Goal: Check status: Check status

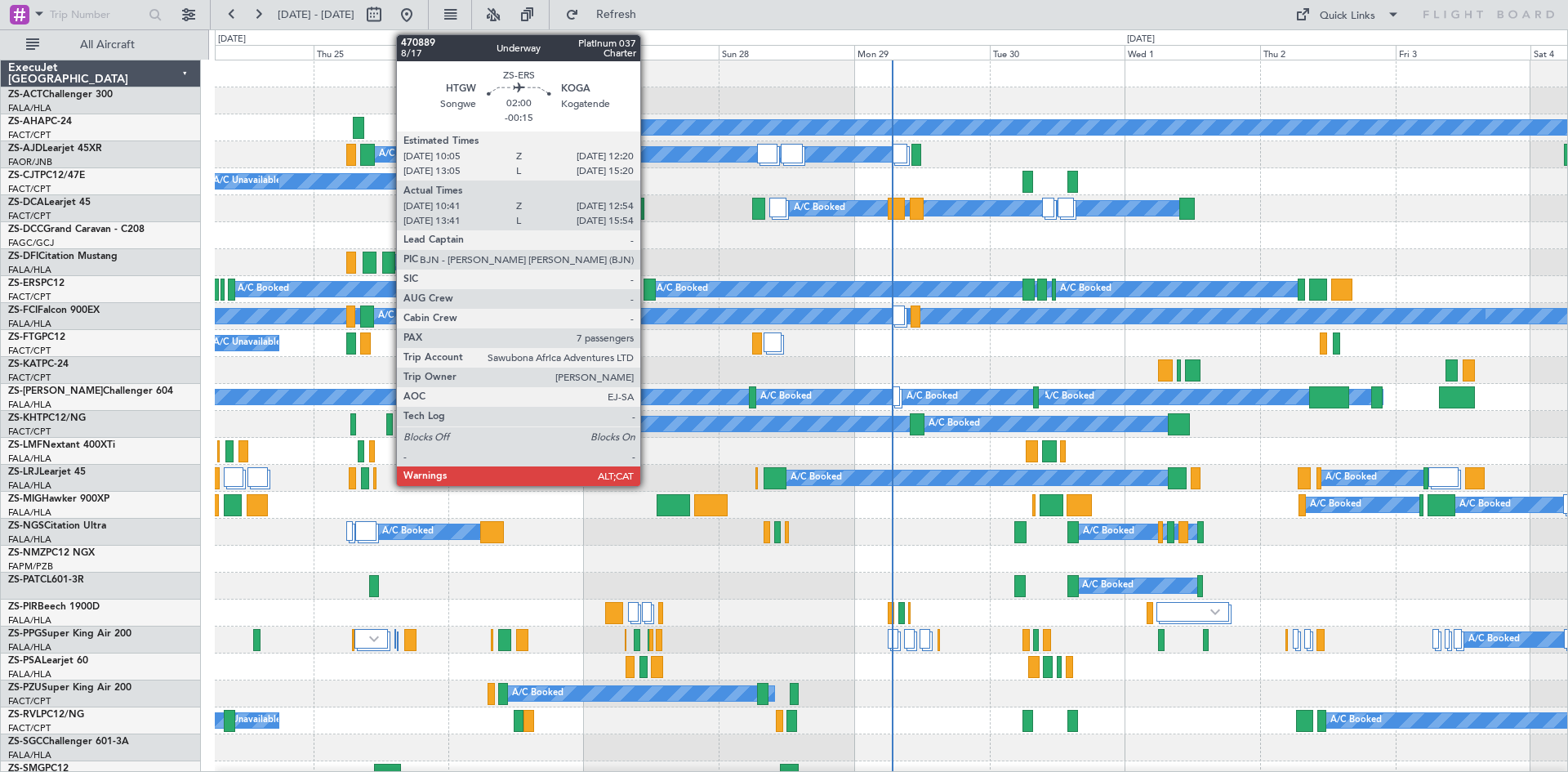
click at [648, 295] on div at bounding box center [650, 289] width 13 height 22
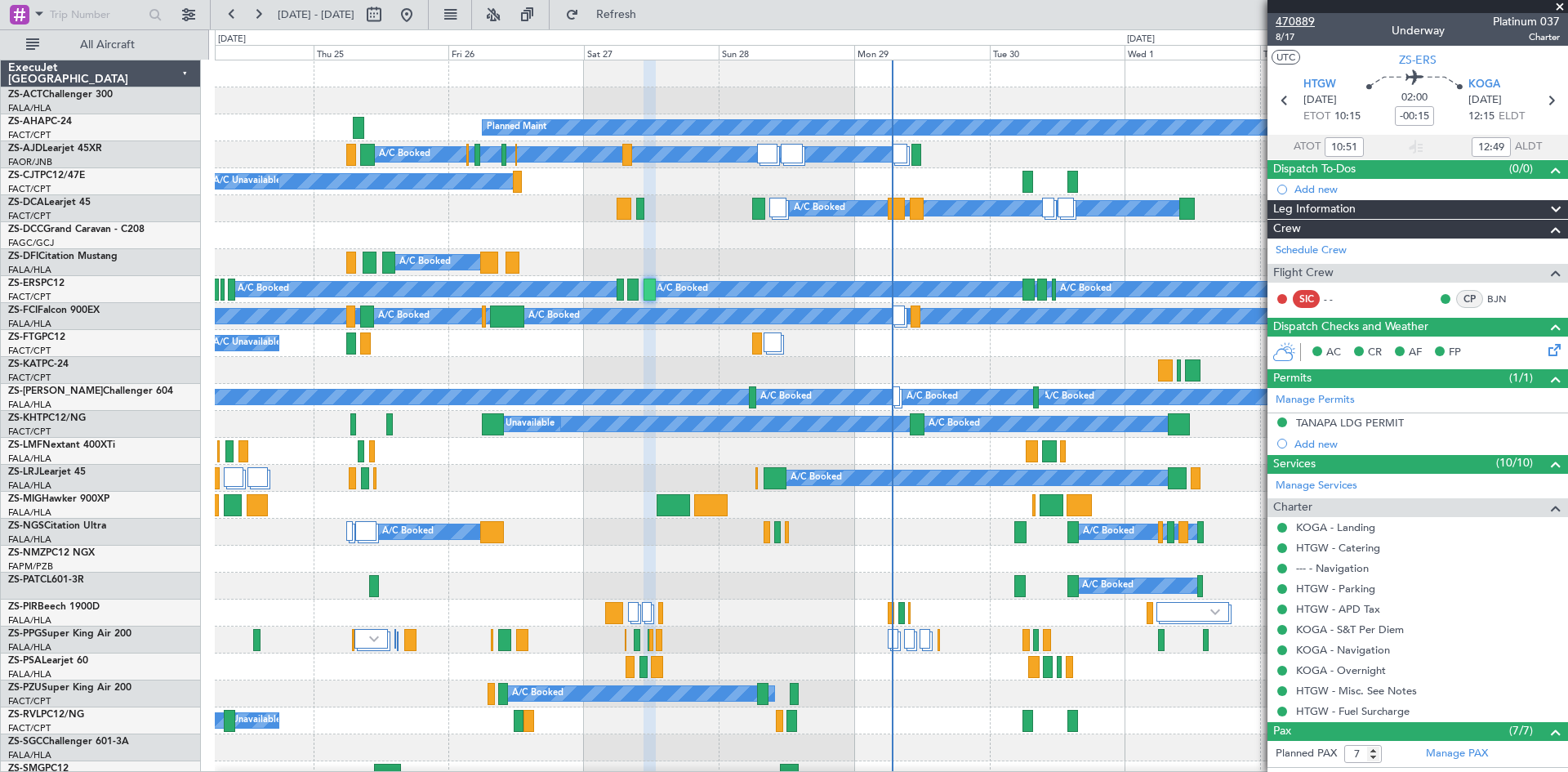
click at [1306, 20] on span "470889" at bounding box center [1296, 22] width 39 height 17
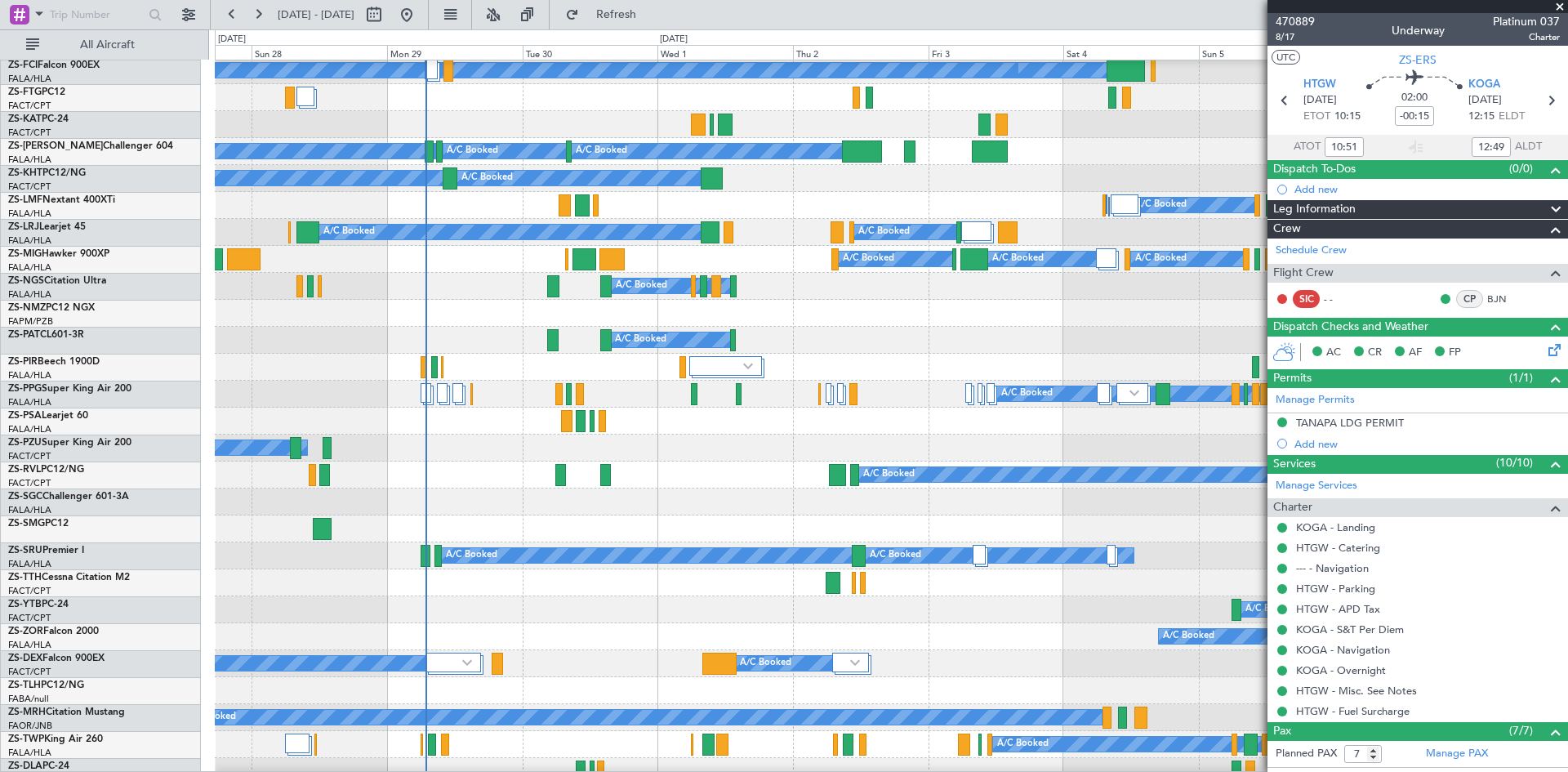
scroll to position [246, 0]
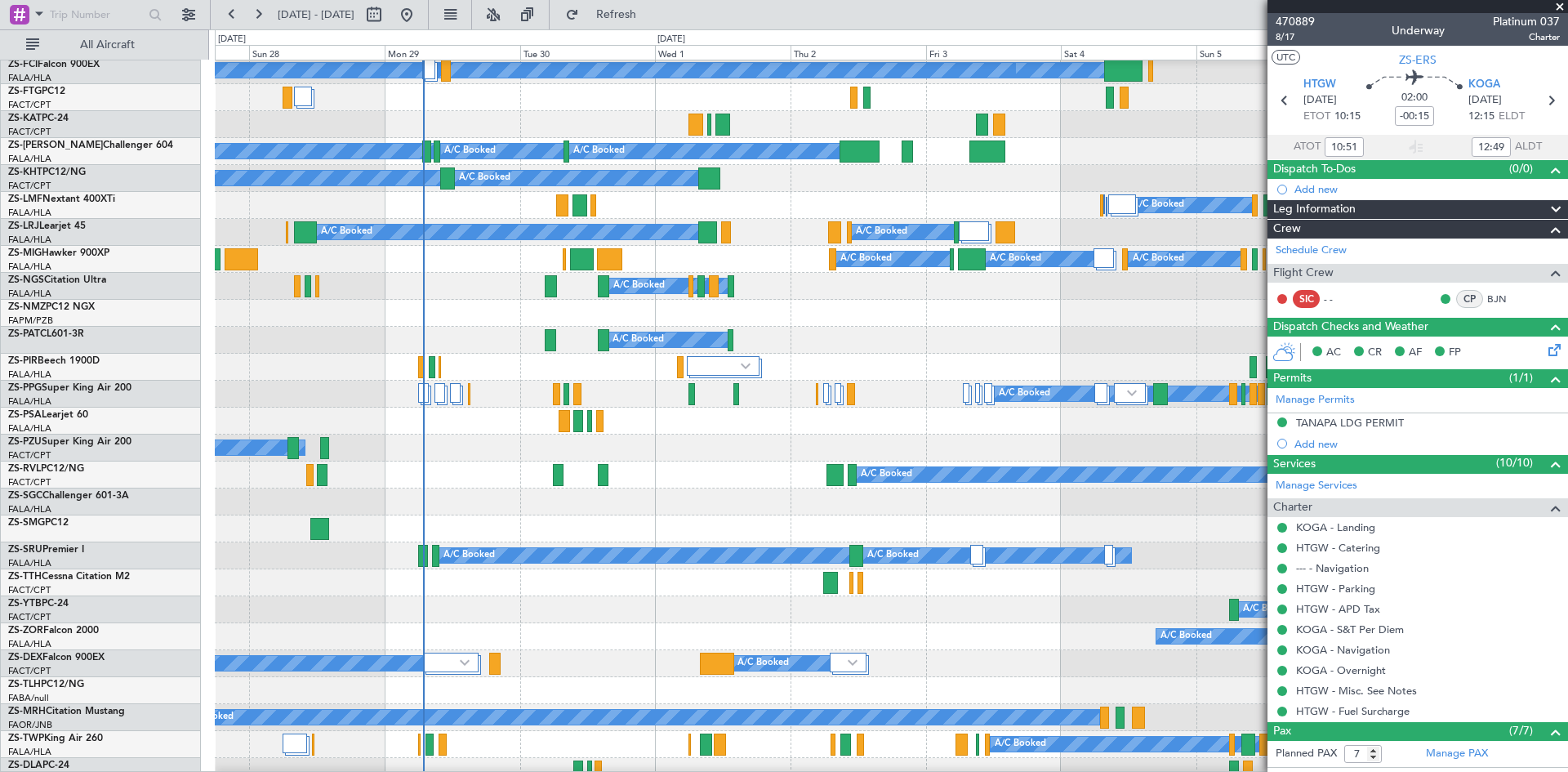
click at [663, 524] on div at bounding box center [891, 529] width 1353 height 27
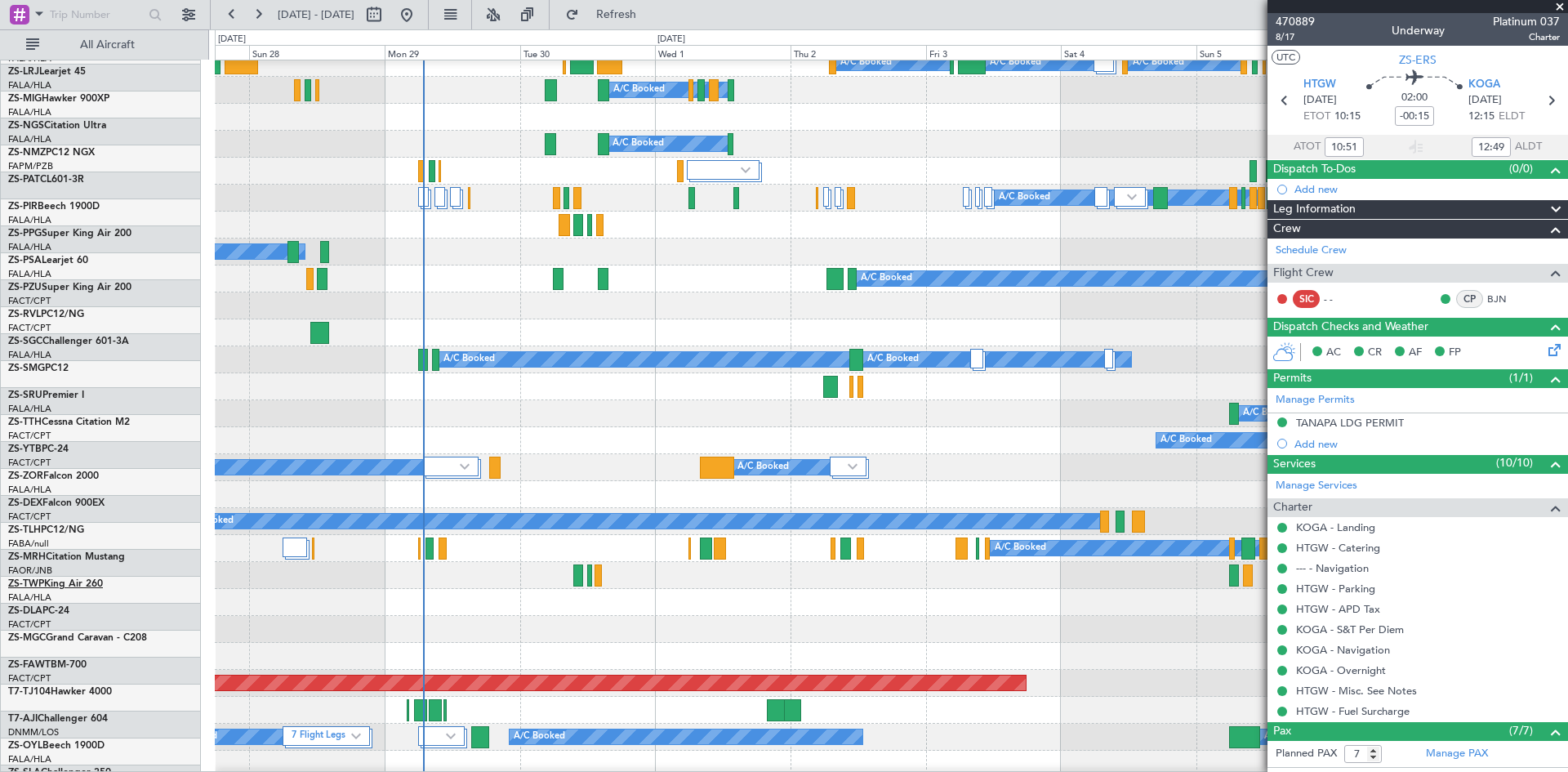
scroll to position [328, 0]
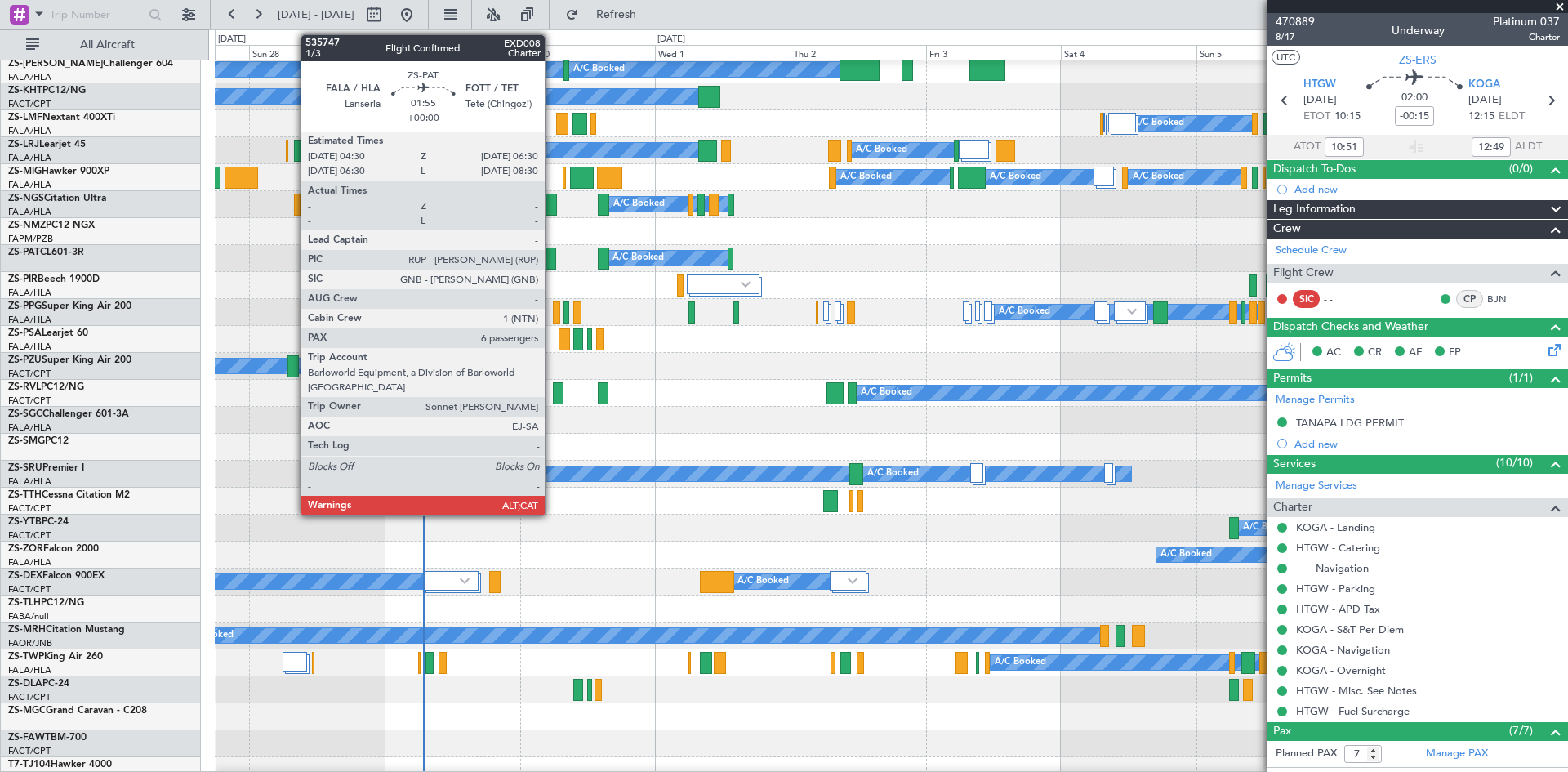
click at [553, 263] on div at bounding box center [551, 258] width 11 height 22
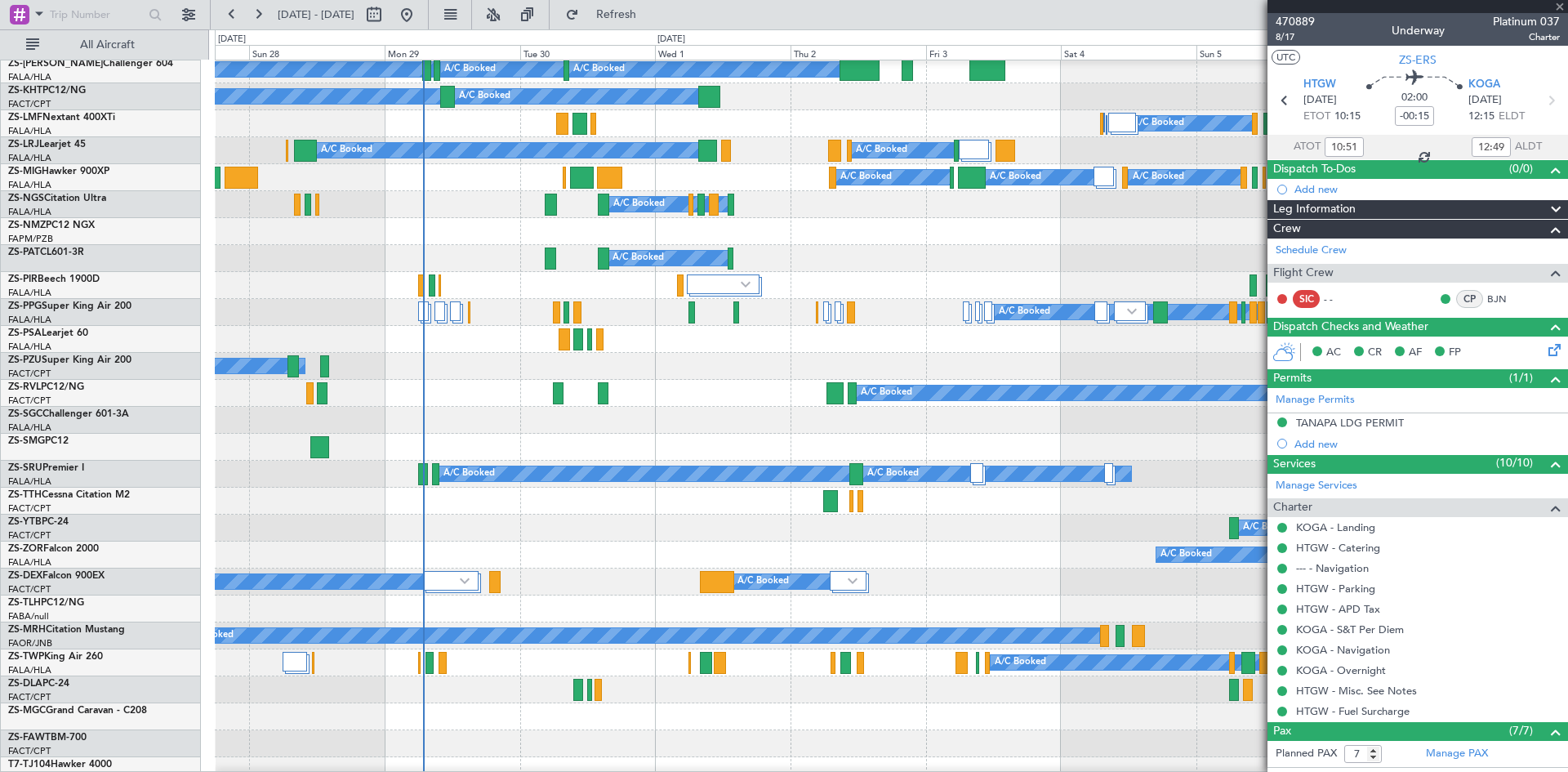
type input "6"
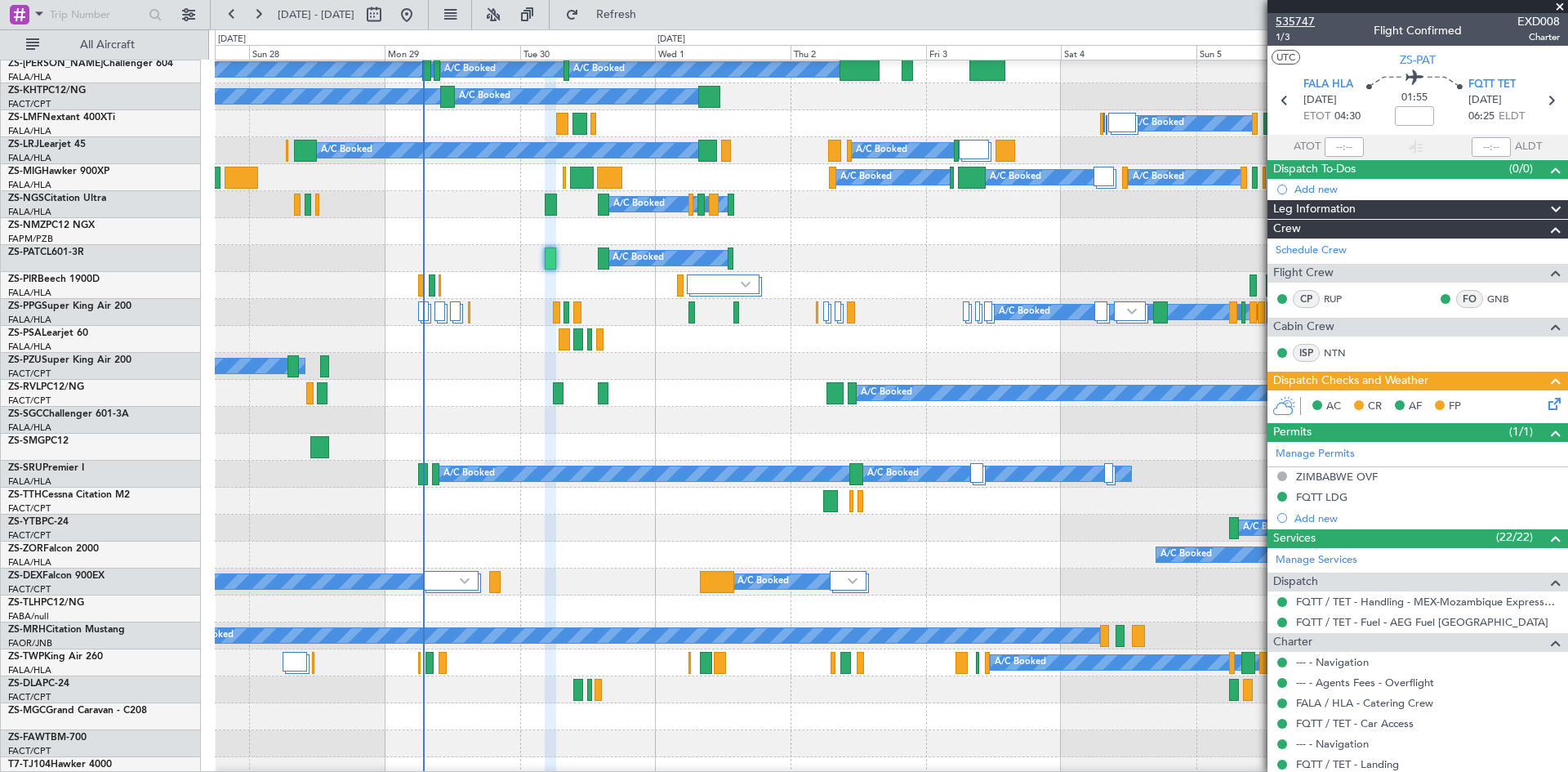
click at [1311, 24] on span "535747" at bounding box center [1296, 22] width 39 height 17
